Goal: Information Seeking & Learning: Learn about a topic

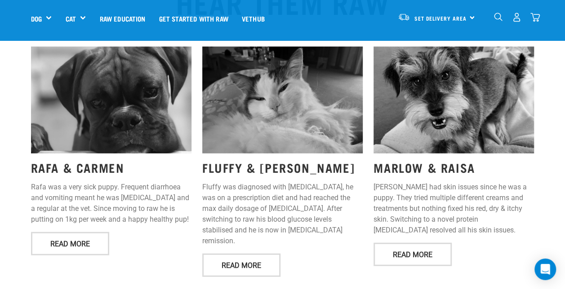
scroll to position [1147, 0]
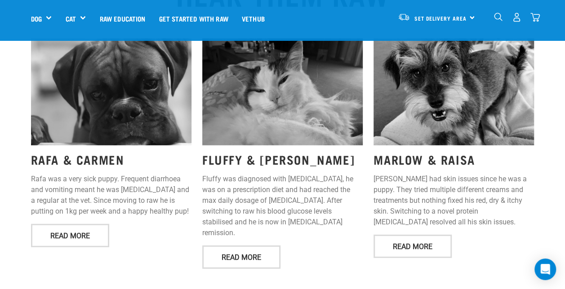
click at [138, 93] on img at bounding box center [111, 92] width 160 height 107
click at [59, 224] on link "Read More" at bounding box center [70, 235] width 78 height 23
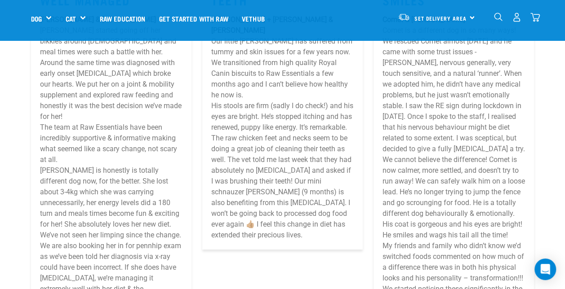
scroll to position [4759, 0]
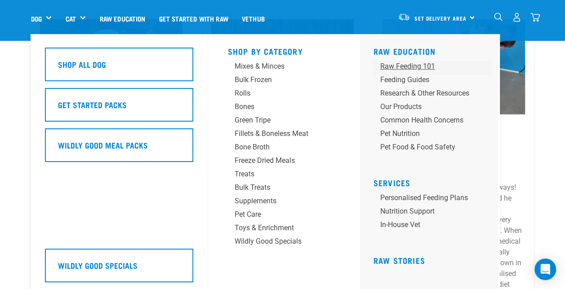
click at [399, 62] on div "Raw Feeding 101" at bounding box center [424, 66] width 89 height 11
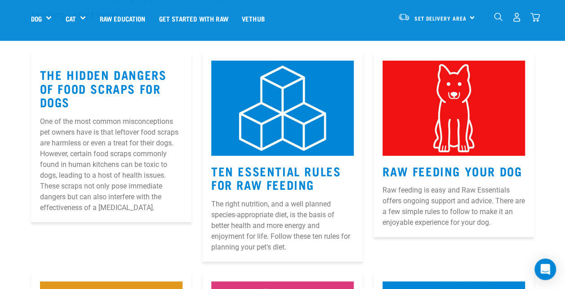
scroll to position [128, 0]
